Goal: Information Seeking & Learning: Learn about a topic

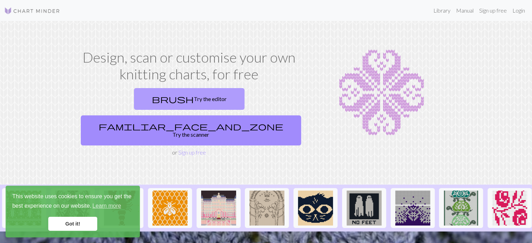
click at [134, 97] on link "brush Try the editor" at bounding box center [189, 99] width 111 height 22
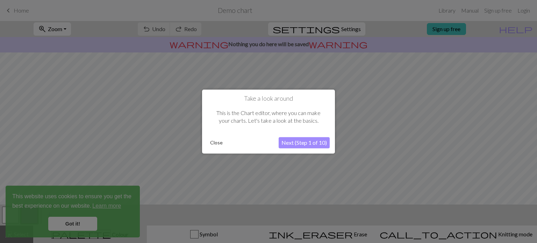
click at [215, 140] on button "Close" at bounding box center [216, 142] width 18 height 10
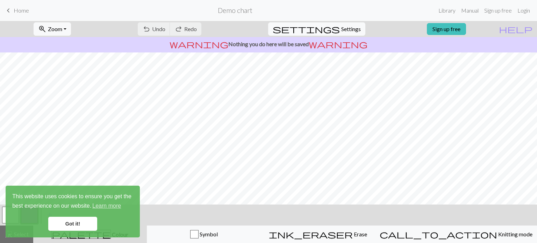
click at [5, 10] on span "keyboard_arrow_left" at bounding box center [8, 11] width 8 height 10
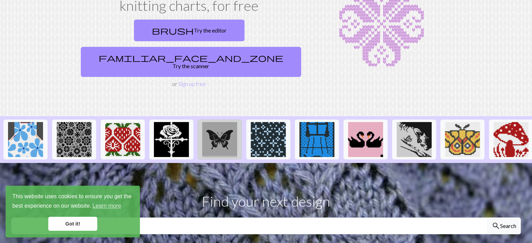
scroll to position [70, 0]
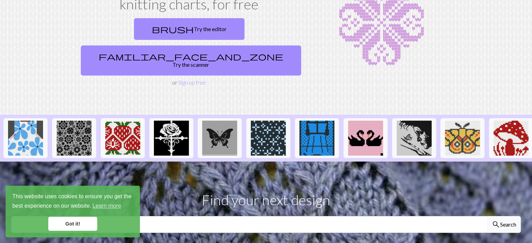
click at [72, 225] on link "Got it!" at bounding box center [72, 224] width 49 height 14
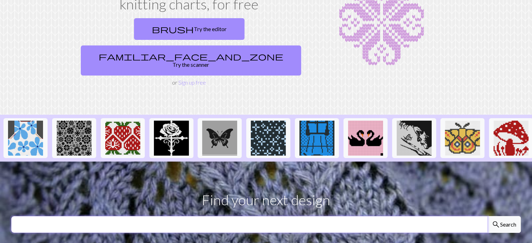
click at [196, 216] on input "text" at bounding box center [249, 224] width 476 height 17
click at [106, 216] on div "search Search" at bounding box center [266, 224] width 510 height 17
click at [69, 216] on input "text" at bounding box center [249, 224] width 476 height 17
type input "n"
type input "scottish"
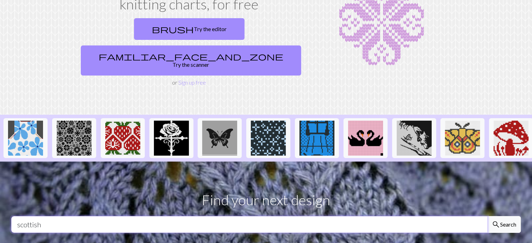
click at [487, 216] on button "search Search" at bounding box center [504, 224] width 34 height 17
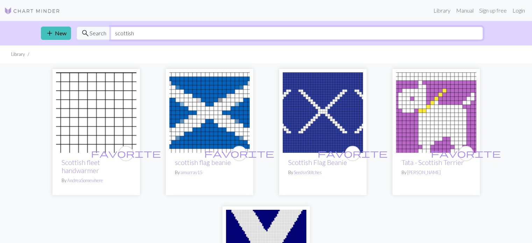
click at [130, 34] on input "scottish" at bounding box center [297, 33] width 373 height 13
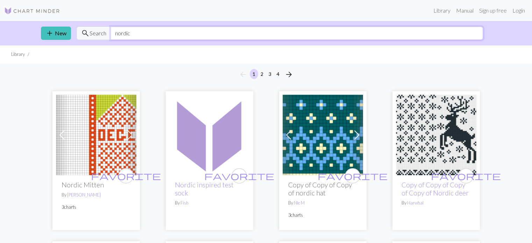
click at [142, 35] on input "nordic" at bounding box center [297, 33] width 373 height 13
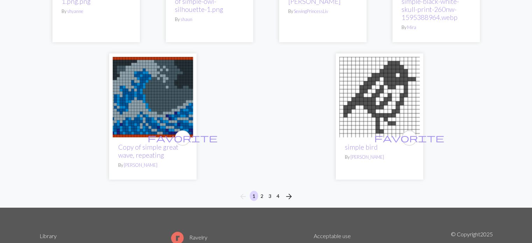
scroll to position [1943, 0]
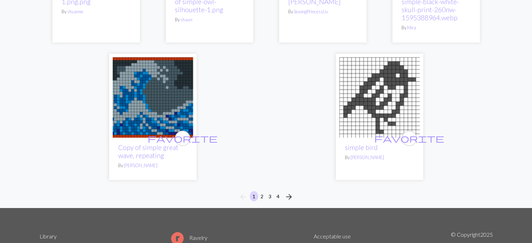
type input "simple"
click at [263, 191] on button "2" at bounding box center [262, 196] width 8 height 10
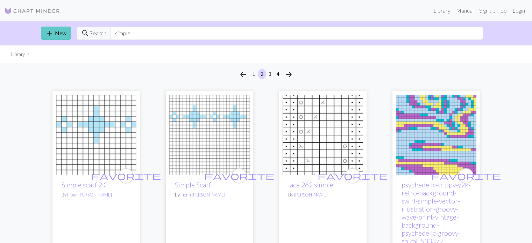
click at [57, 29] on link "add New" at bounding box center [56, 33] width 30 height 13
click at [28, 9] on img at bounding box center [32, 11] width 56 height 8
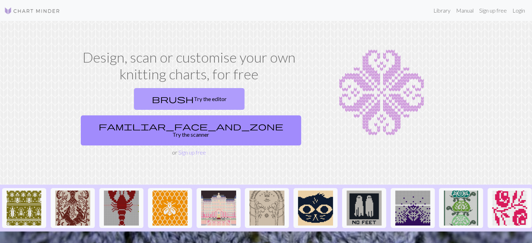
click at [141, 102] on link "brush Try the editor" at bounding box center [189, 99] width 111 height 22
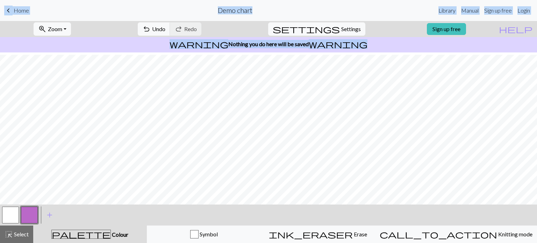
scroll to position [106, 0]
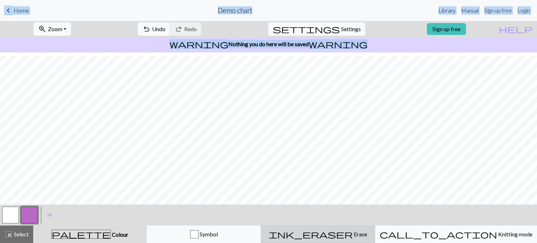
click at [371, 235] on div "ink_eraser Erase Erase" at bounding box center [317, 234] width 105 height 8
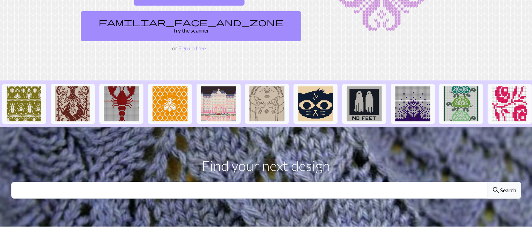
scroll to position [128, 0]
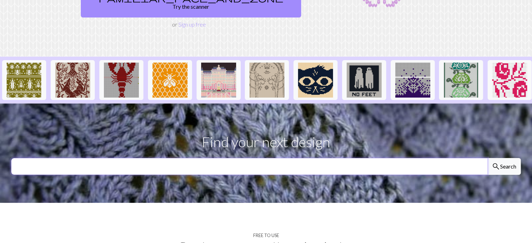
click at [308, 158] on input "text" at bounding box center [249, 166] width 476 height 17
type input "f"
type input "dachshund"
click at [487, 158] on button "search Search" at bounding box center [504, 166] width 34 height 17
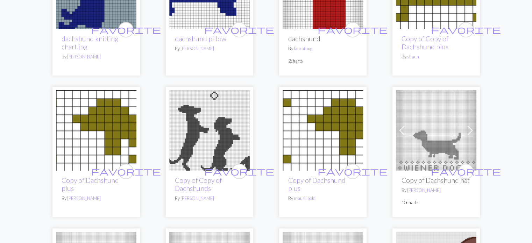
scroll to position [267, 0]
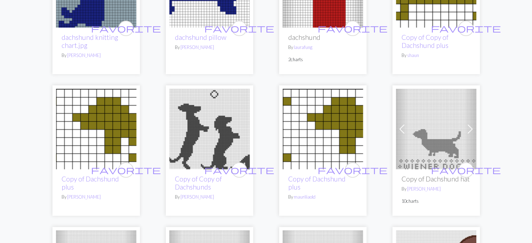
click at [218, 148] on img at bounding box center [209, 129] width 80 height 80
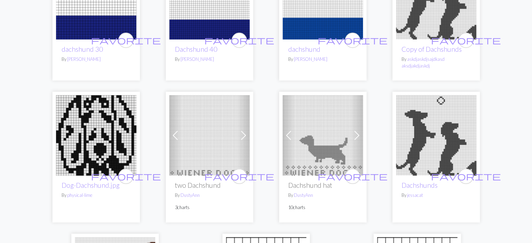
scroll to position [725, 0]
click at [452, 147] on img at bounding box center [436, 135] width 80 height 80
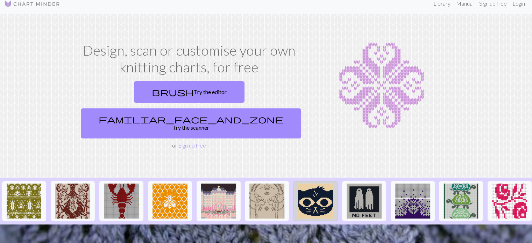
scroll to position [7, 0]
click at [56, 184] on img at bounding box center [72, 201] width 35 height 35
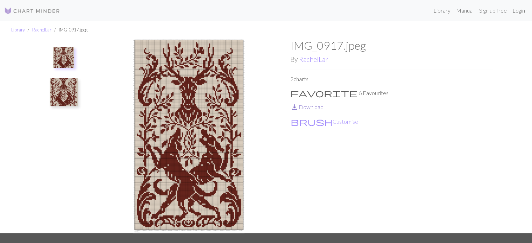
click at [319, 110] on link "save_alt Download" at bounding box center [306, 107] width 33 height 7
click at [499, 98] on div "Library RachelLar IMG_0917.jpeg IMG_0917.jpeg By RachelLar 2 charts favorite 6 …" at bounding box center [266, 127] width 532 height 212
click at [197, 144] on img at bounding box center [189, 136] width 203 height 194
click at [318, 123] on button "brush Customise" at bounding box center [324, 121] width 68 height 9
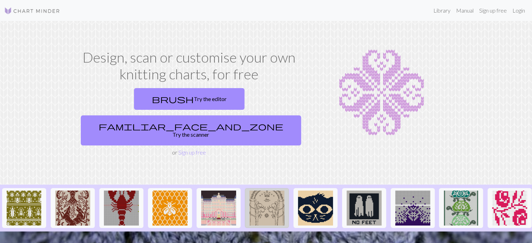
click at [266, 191] on img at bounding box center [266, 208] width 35 height 35
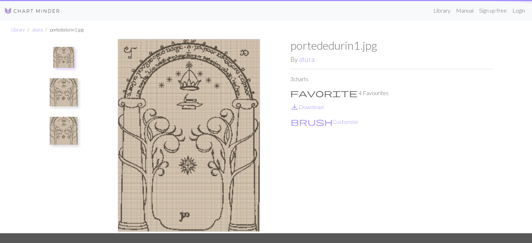
click at [51, 95] on img at bounding box center [64, 92] width 28 height 28
